Goal: Check status

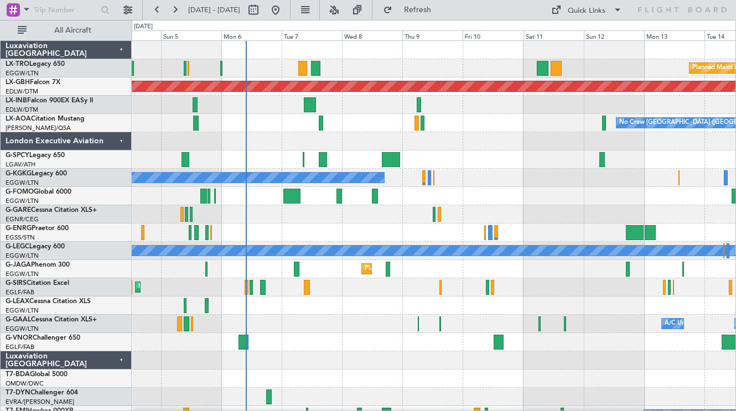
click at [358, 125] on div "No Crew [GEOGRAPHIC_DATA] ([GEOGRAPHIC_DATA]) No Crew [GEOGRAPHIC_DATA] ([GEOGR…" at bounding box center [433, 123] width 603 height 18
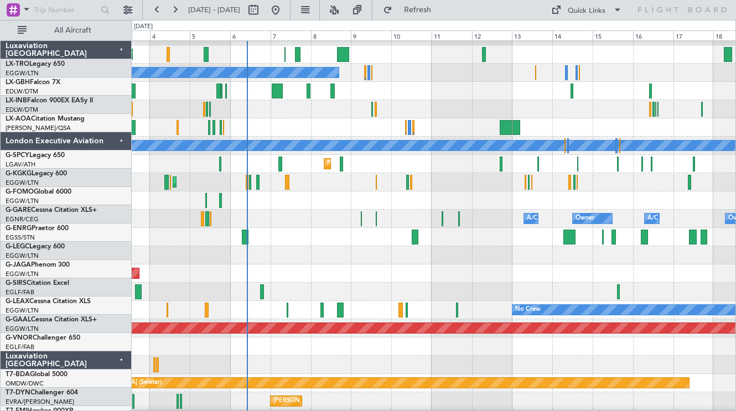
scroll to position [165, 0]
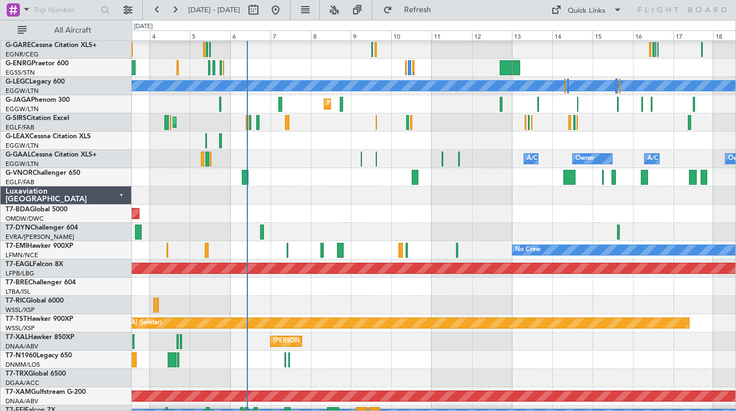
click at [117, 195] on div "Luxaviation [GEOGRAPHIC_DATA]" at bounding box center [66, 195] width 131 height 18
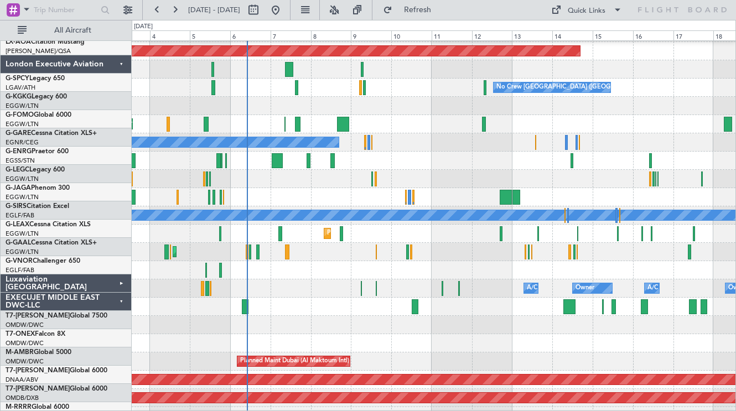
scroll to position [0, 0]
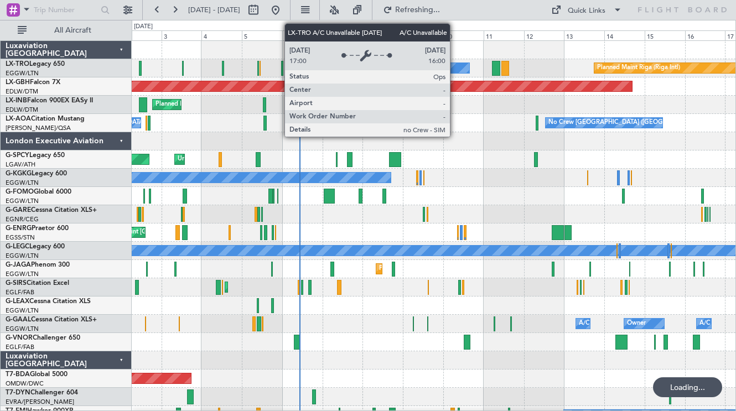
click at [455, 69] on div "A/C Unavailable" at bounding box center [410, 68] width 118 height 10
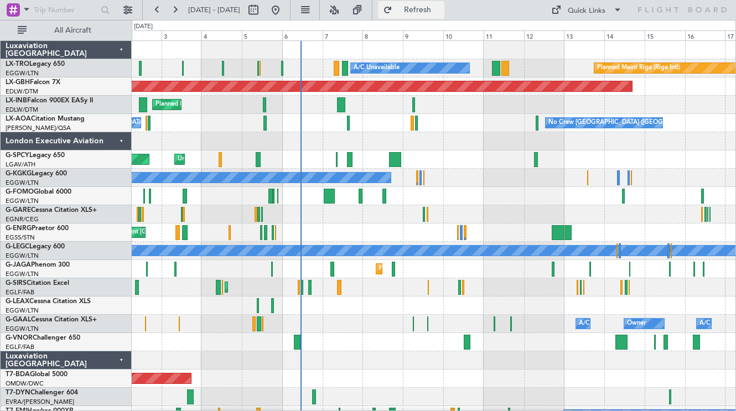
click at [441, 12] on span "Refresh" at bounding box center [417, 10] width 46 height 8
